Goal: Information Seeking & Learning: Learn about a topic

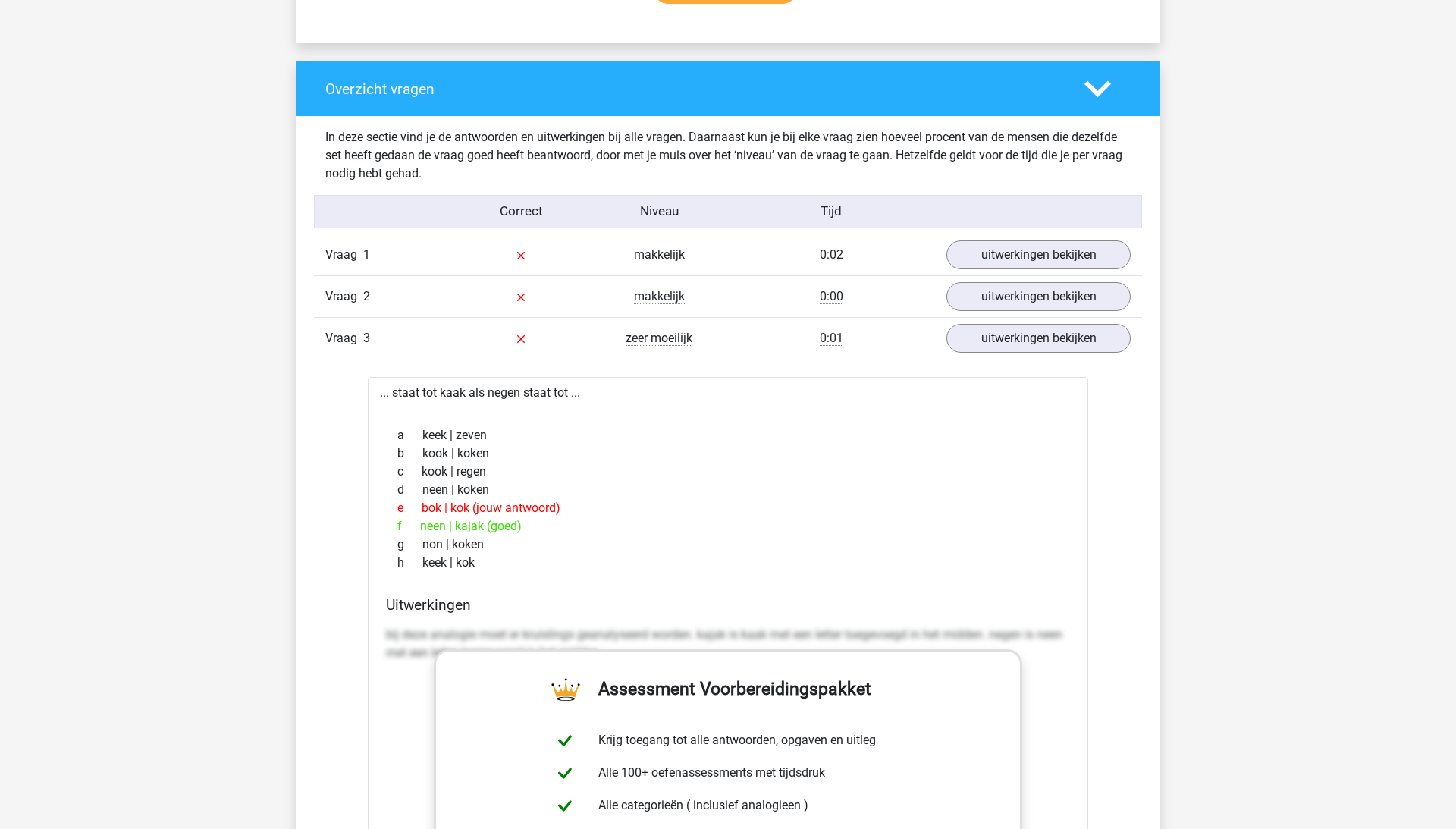
scroll to position [1763, 0]
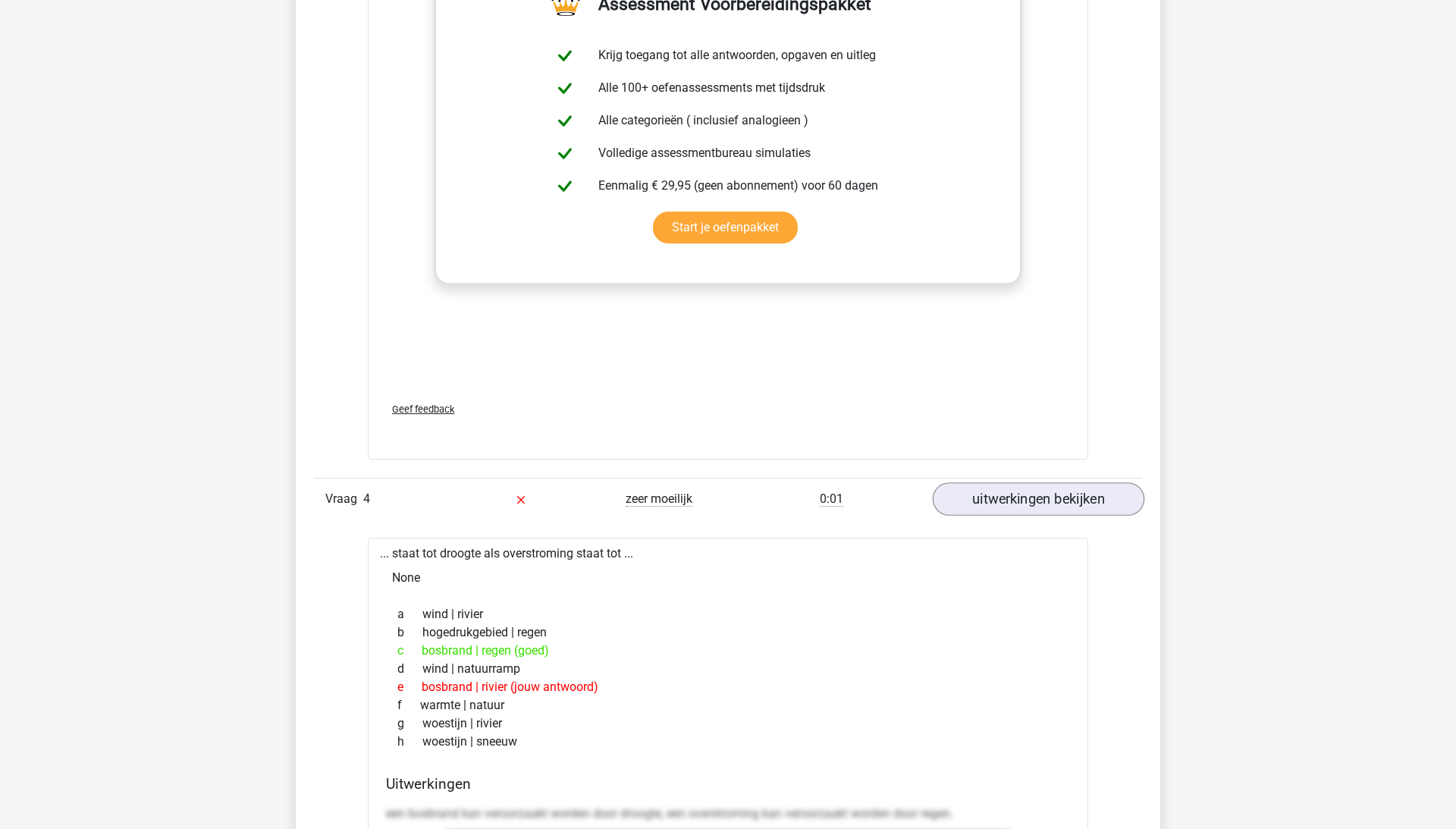
click at [1053, 499] on link "uitwerkingen bekijken" at bounding box center [1038, 498] width 211 height 33
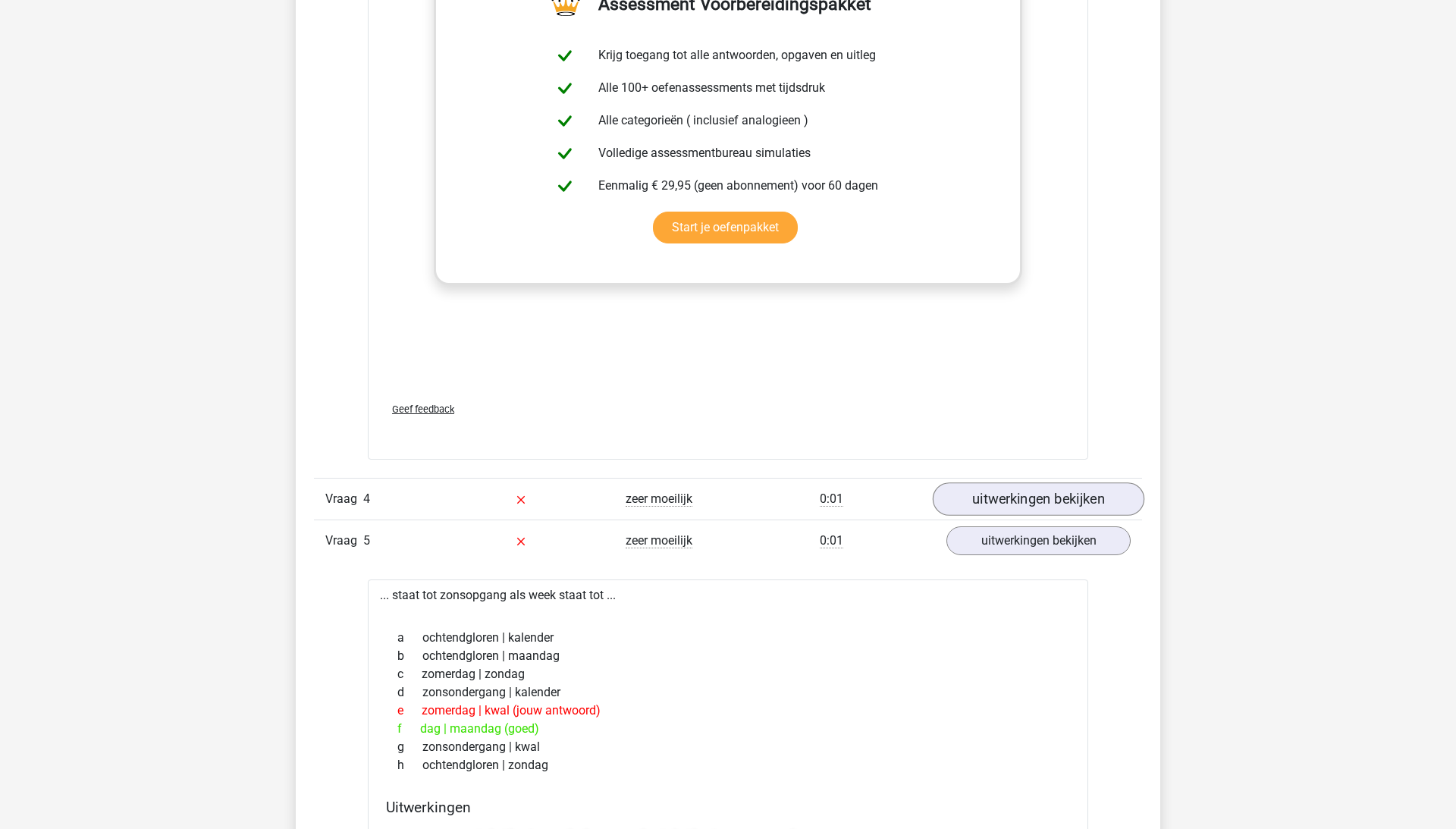
click at [1053, 499] on link "uitwerkingen bekijken" at bounding box center [1038, 498] width 211 height 33
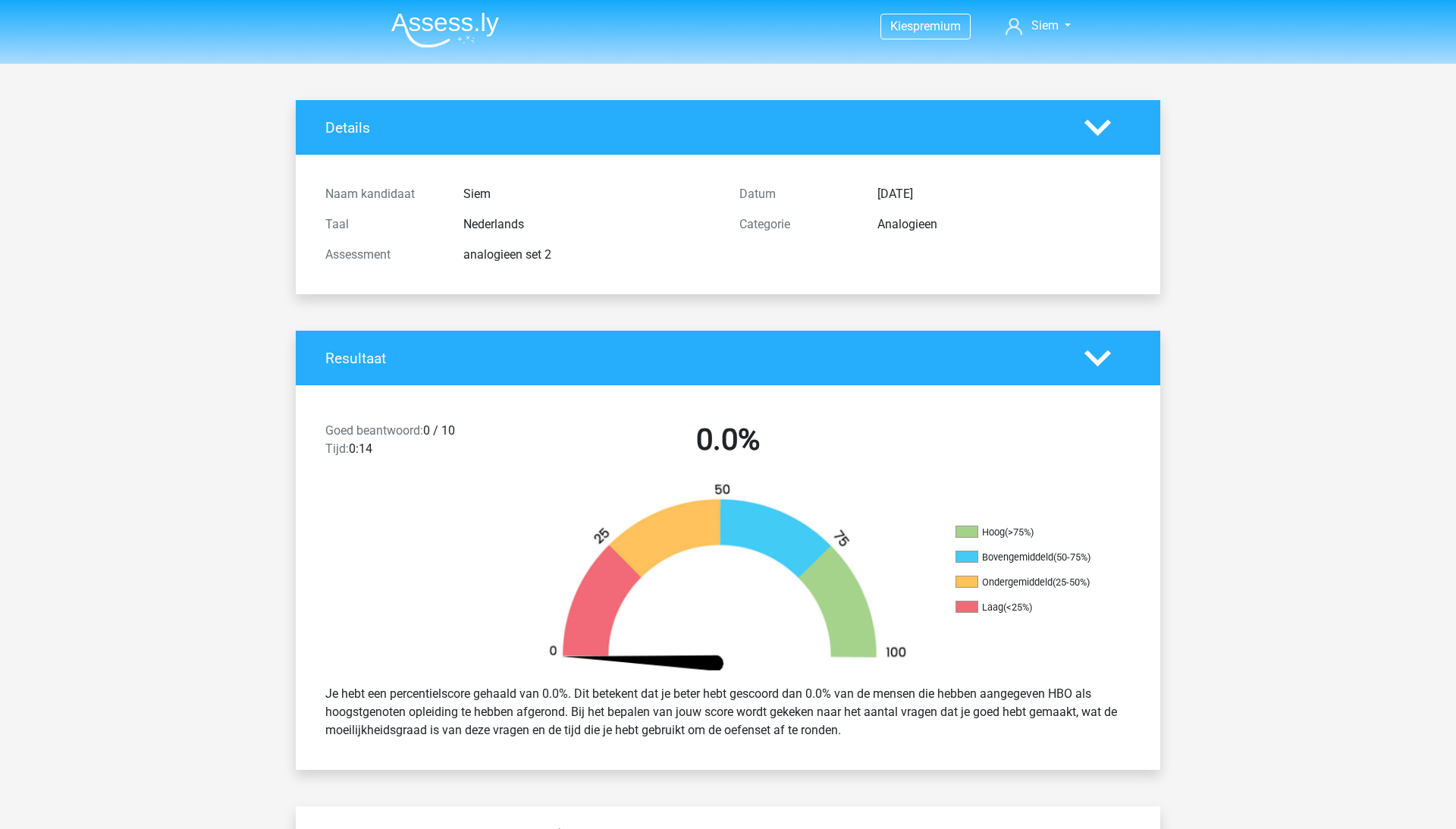
scroll to position [0, 0]
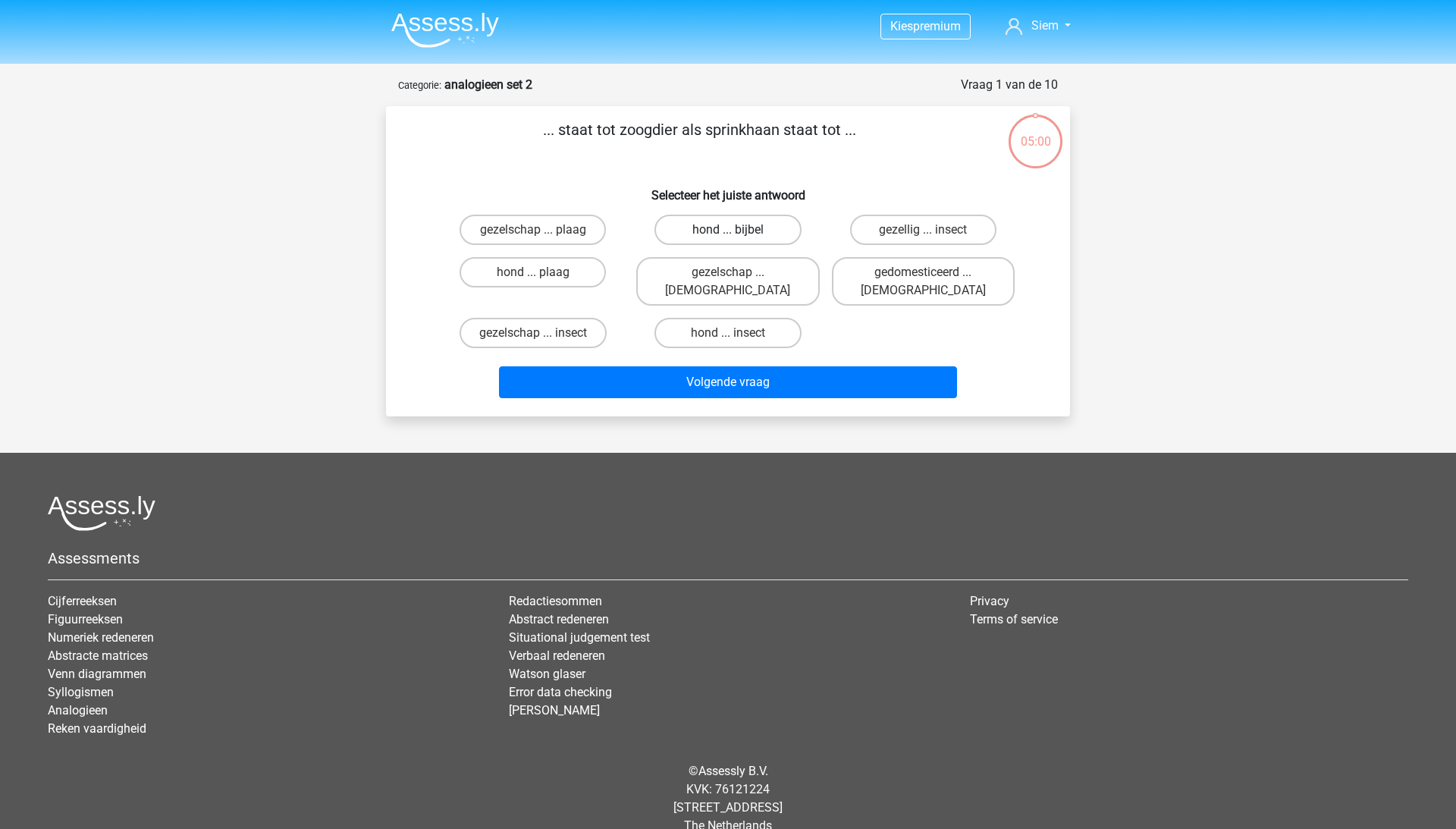
scroll to position [6, 0]
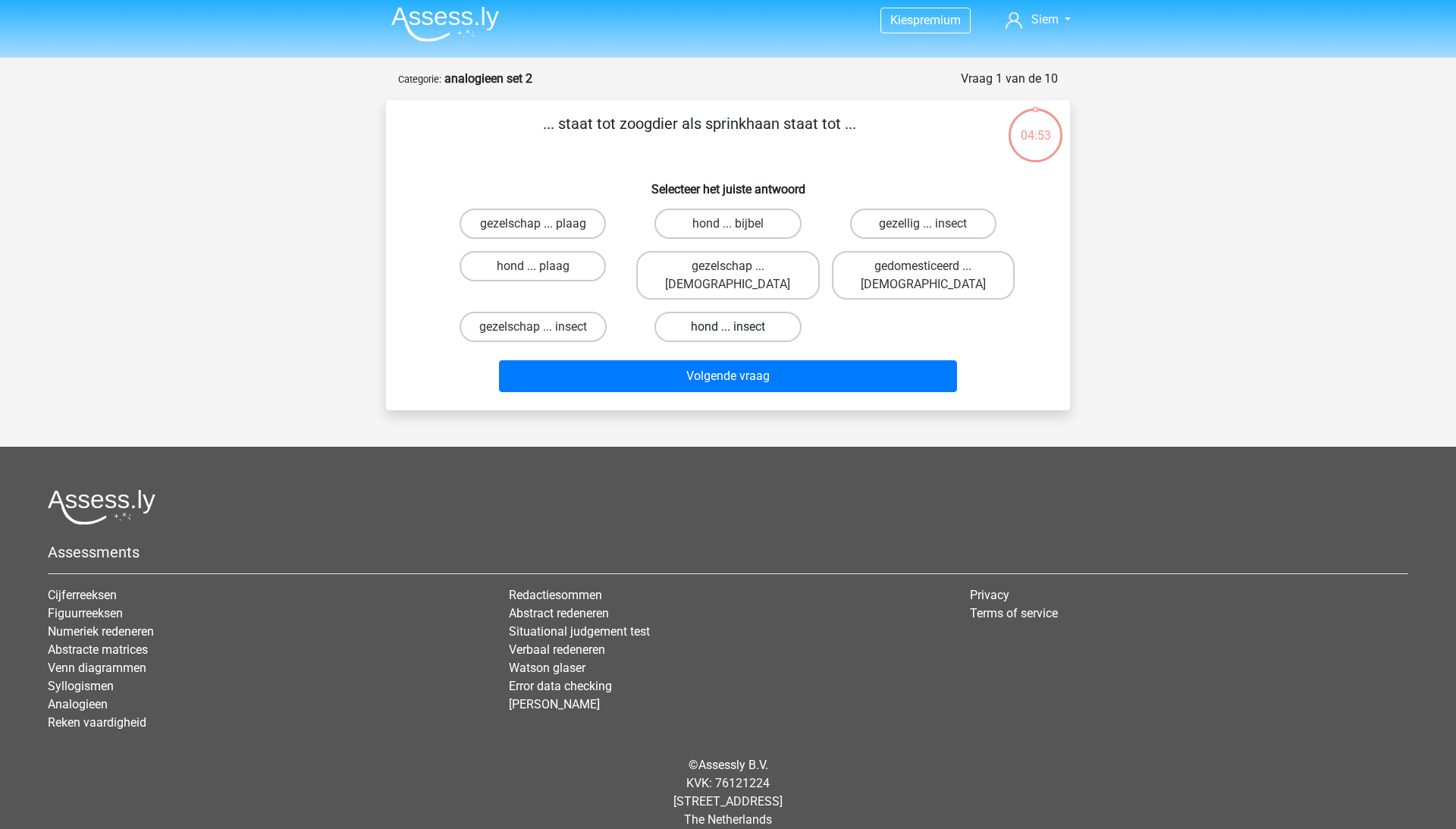
click at [746, 312] on label "hond ... insect" at bounding box center [728, 327] width 146 height 30
click at [738, 327] on input "hond ... insect" at bounding box center [733, 332] width 10 height 10
radio input "true"
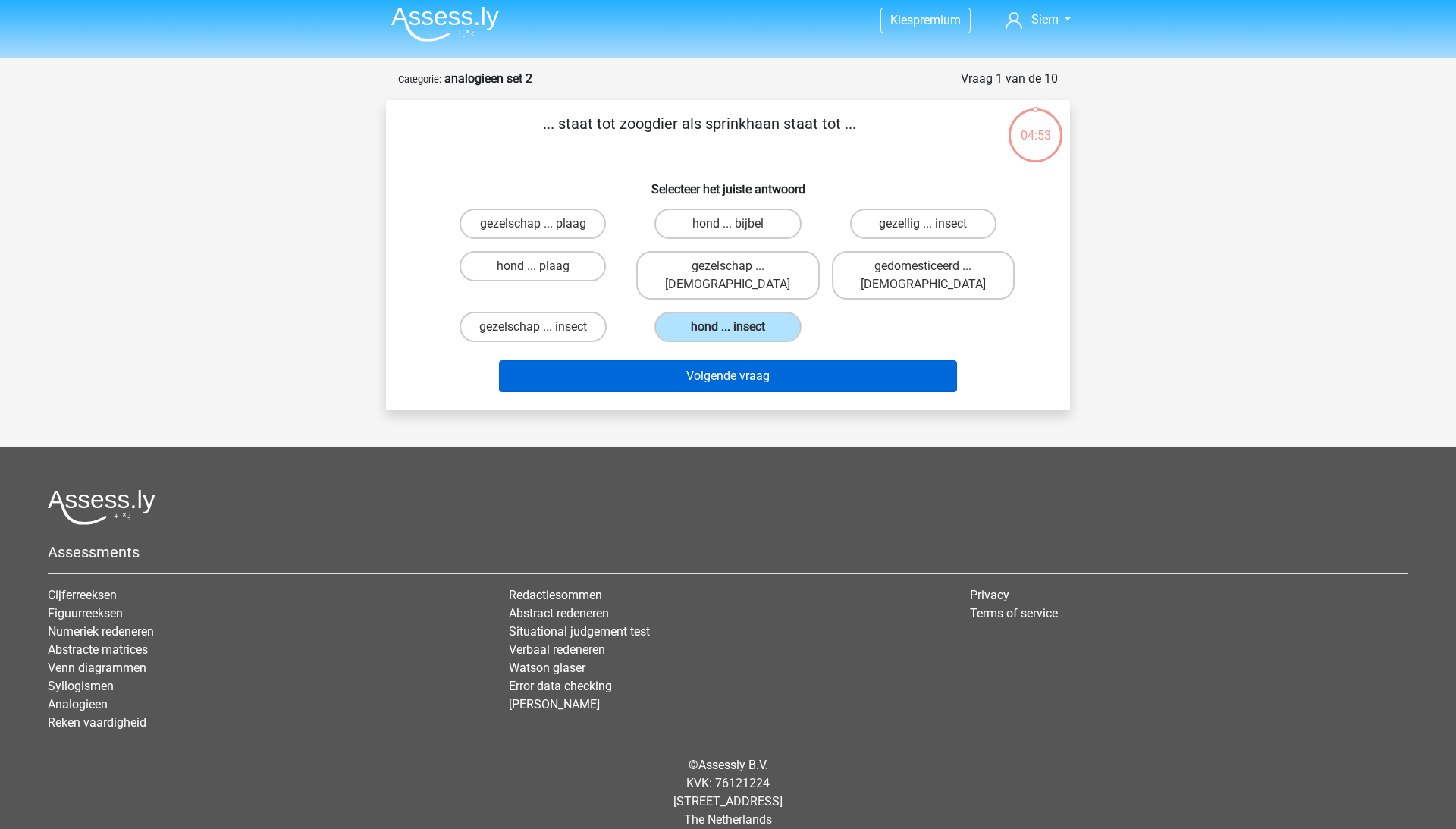
click at [746, 360] on button "Volgende vraag" at bounding box center [728, 376] width 459 height 32
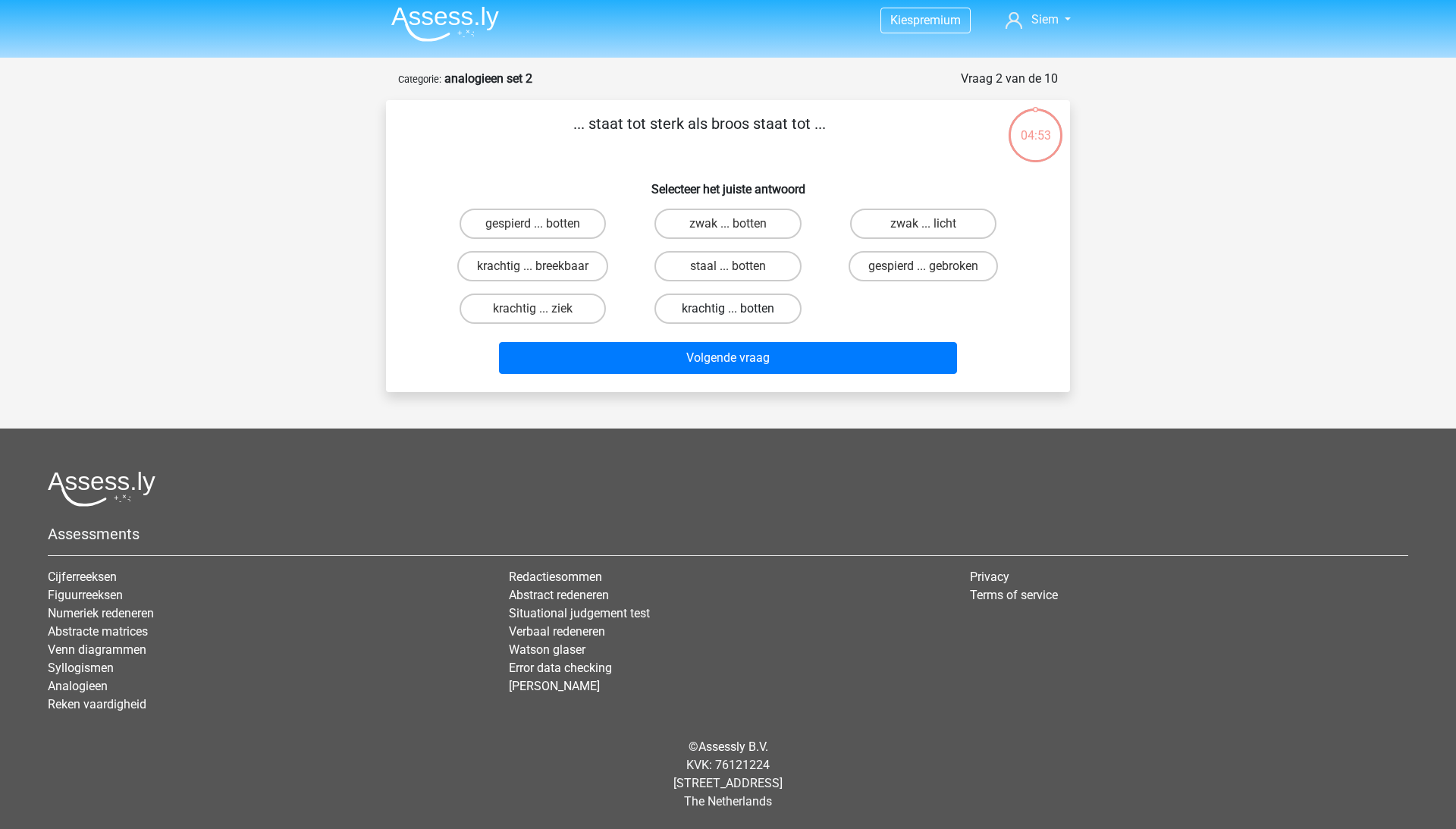
click at [746, 312] on label "krachtig ... botten" at bounding box center [728, 308] width 146 height 30
click at [738, 312] on input "krachtig ... botten" at bounding box center [733, 313] width 10 height 10
radio input "true"
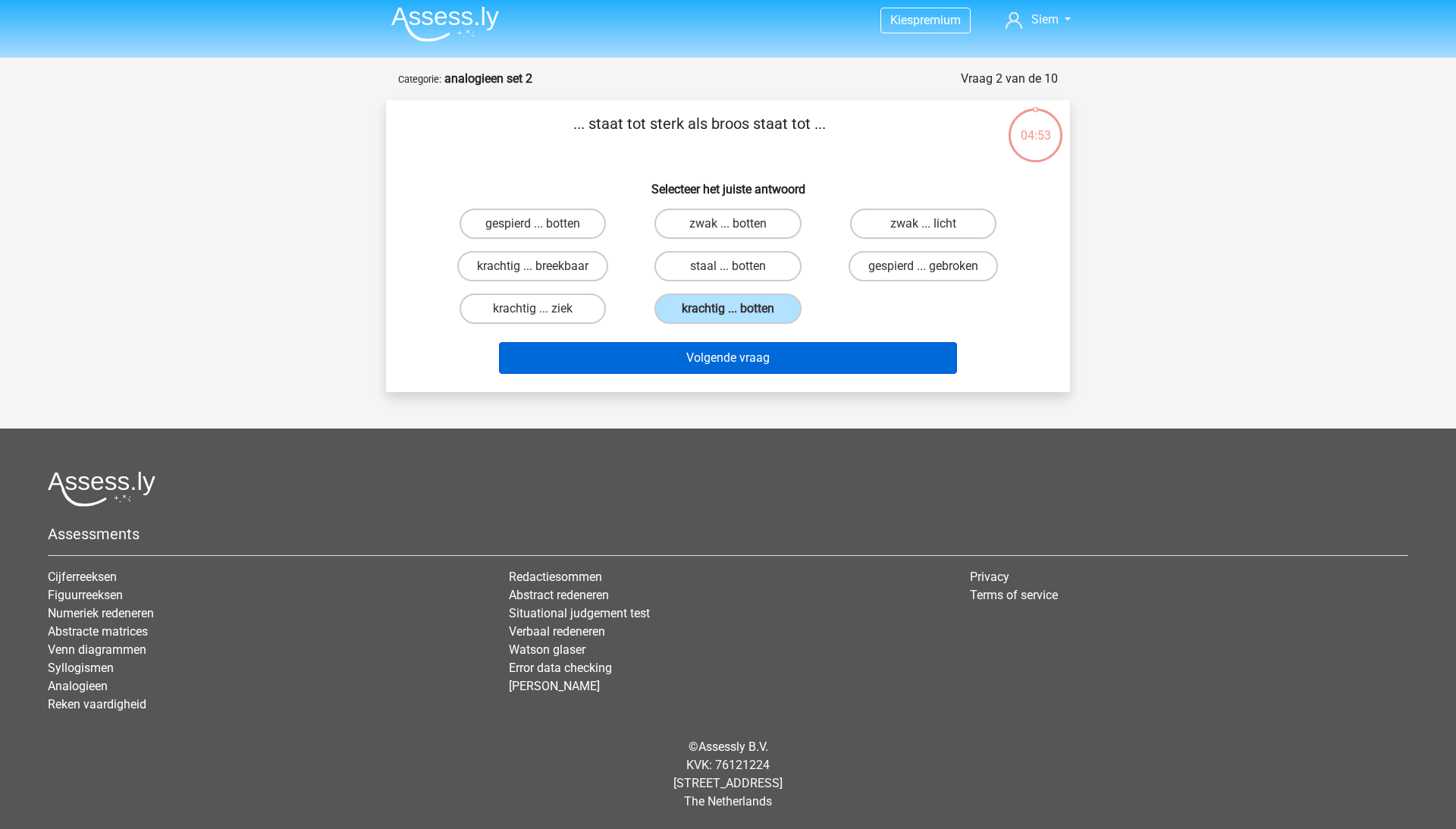
click at [744, 357] on button "Volgende vraag" at bounding box center [728, 358] width 459 height 32
